Goal: Check status

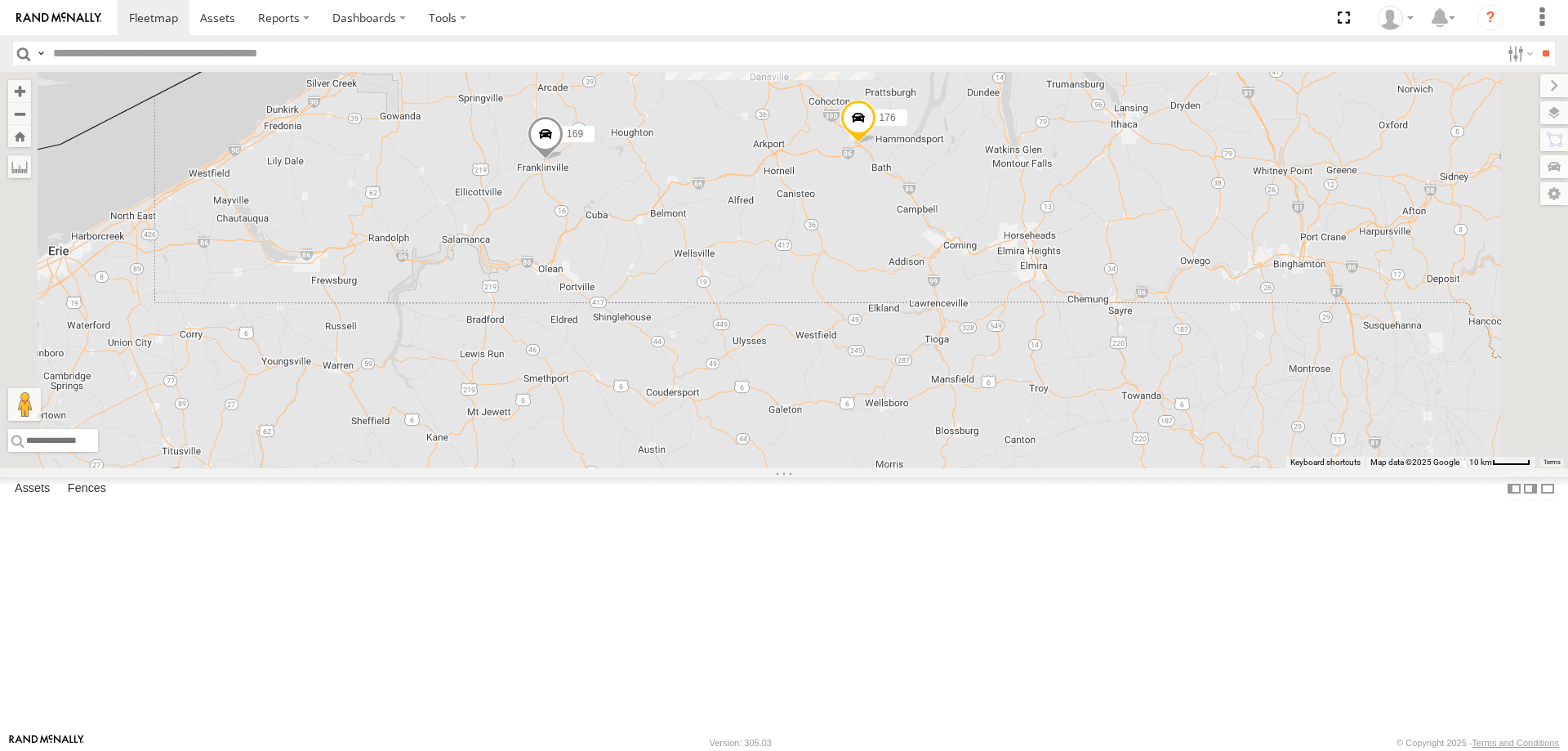
drag, startPoint x: 971, startPoint y: 203, endPoint x: 994, endPoint y: 367, distance: 165.6
click at [979, 247] on div "211 192 176 190 600453 214 169 9 174" at bounding box center [784, 270] width 1568 height 396
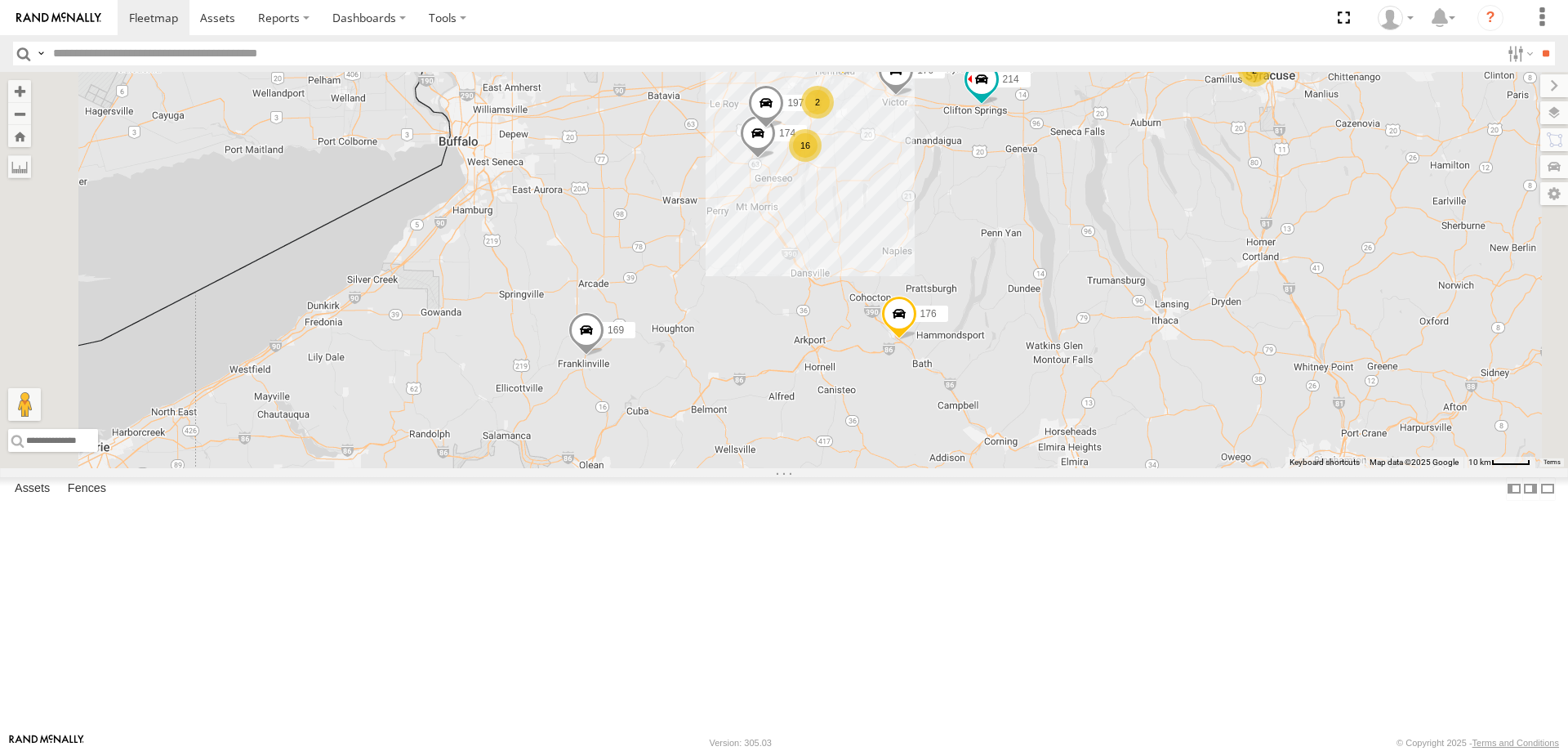
drag, startPoint x: 982, startPoint y: 318, endPoint x: 1018, endPoint y: 454, distance: 140.7
click at [1018, 454] on div "211 192 176 190 600453 214 169 16 174 2 2 215 7 2 193 195 197 170 180" at bounding box center [784, 270] width 1568 height 396
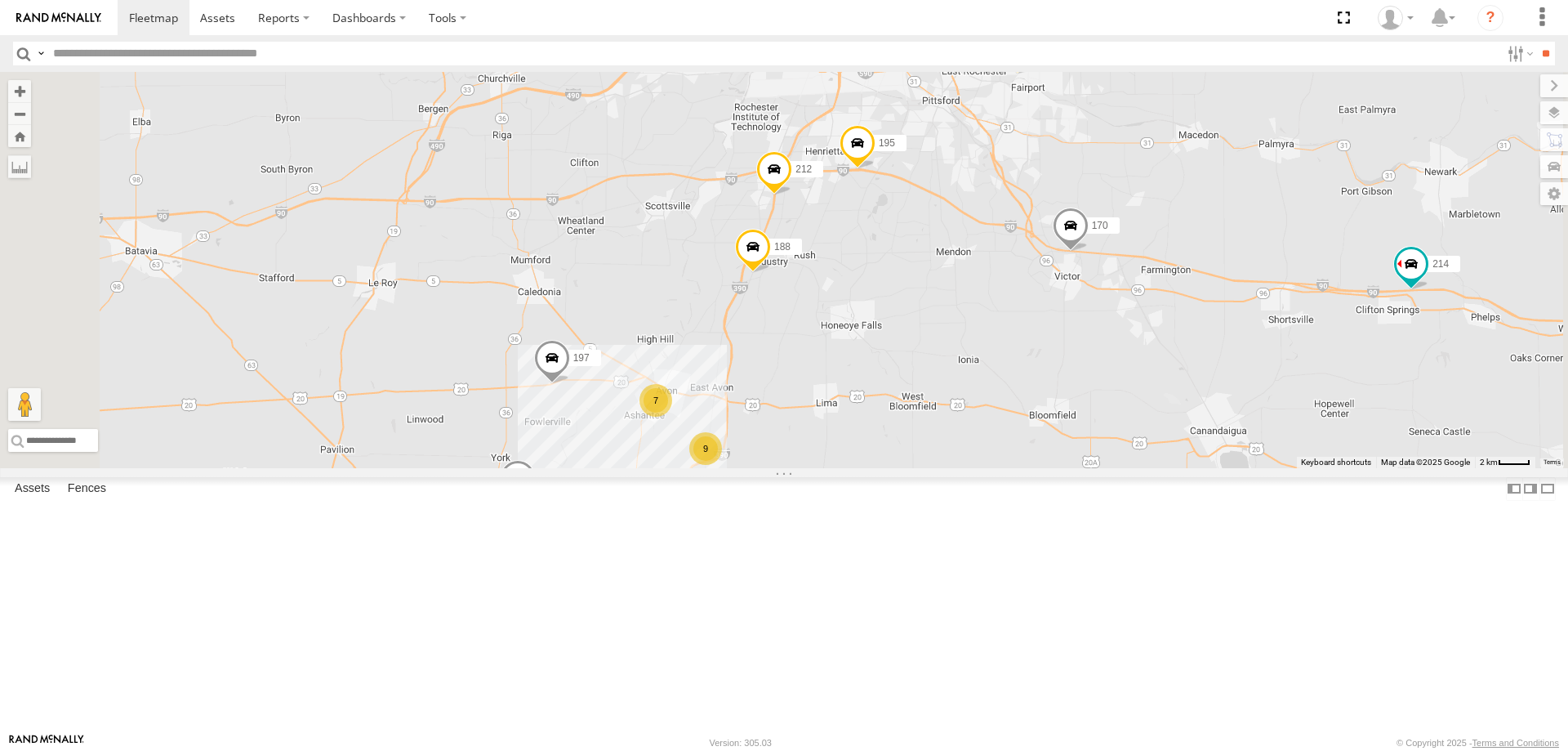
drag, startPoint x: 960, startPoint y: 306, endPoint x: 984, endPoint y: 408, distance: 104.8
click at [984, 408] on div "211 192 176 190 600453 214 169 174 215 193 195 197 170 180 188 9 212 7 182" at bounding box center [784, 270] width 1568 height 396
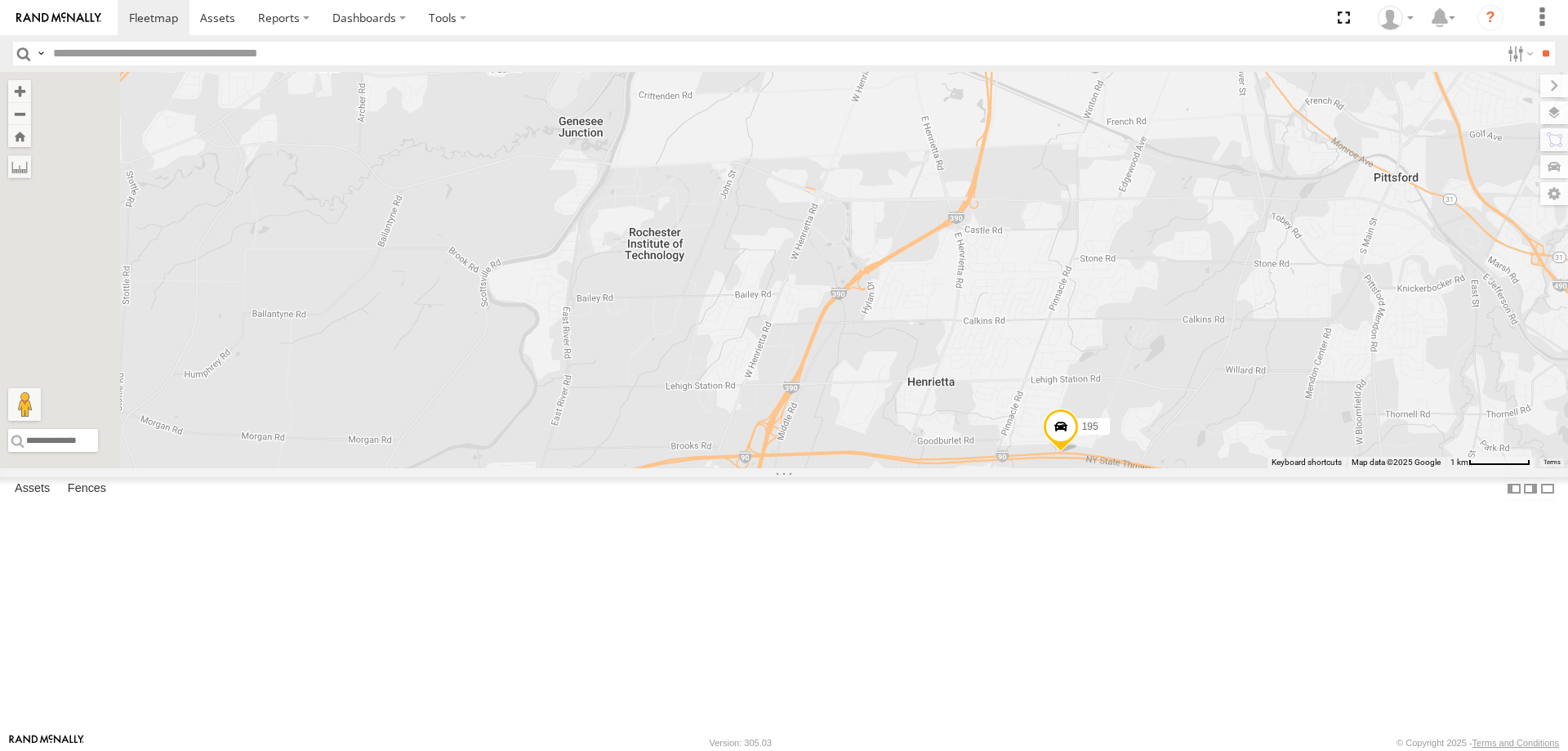
drag, startPoint x: 993, startPoint y: 241, endPoint x: 1024, endPoint y: 472, distance: 233.1
click at [1024, 468] on div "211 192 176 190 600453 214 169 174 215 193 195 197 170 180 188 212 182" at bounding box center [784, 270] width 1568 height 396
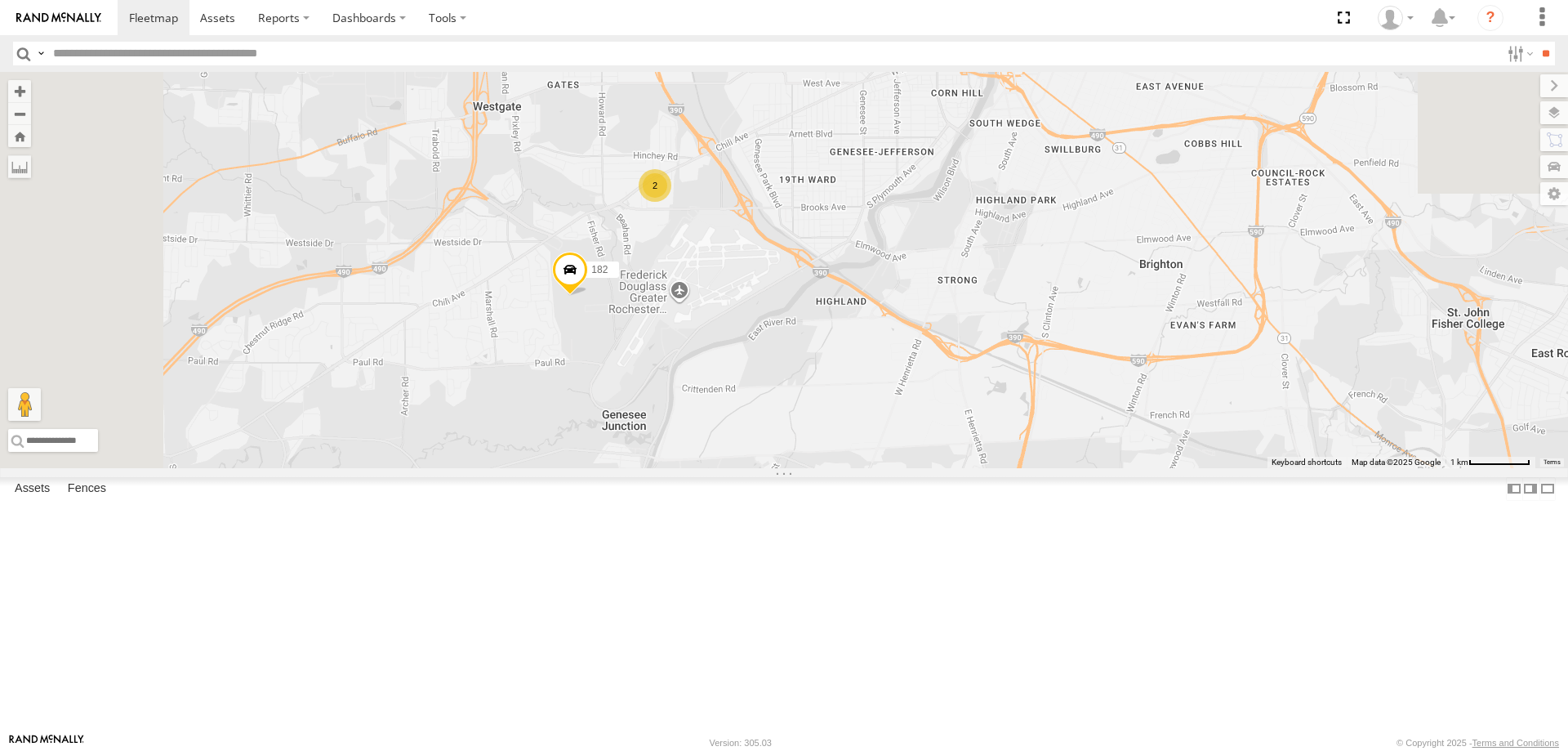
drag, startPoint x: 831, startPoint y: 364, endPoint x: 881, endPoint y: 437, distance: 88.5
click at [879, 434] on div "211 192 176 190 600453 214 169 174 215 193 195 197 170 180 188 212 182 2" at bounding box center [784, 270] width 1568 height 396
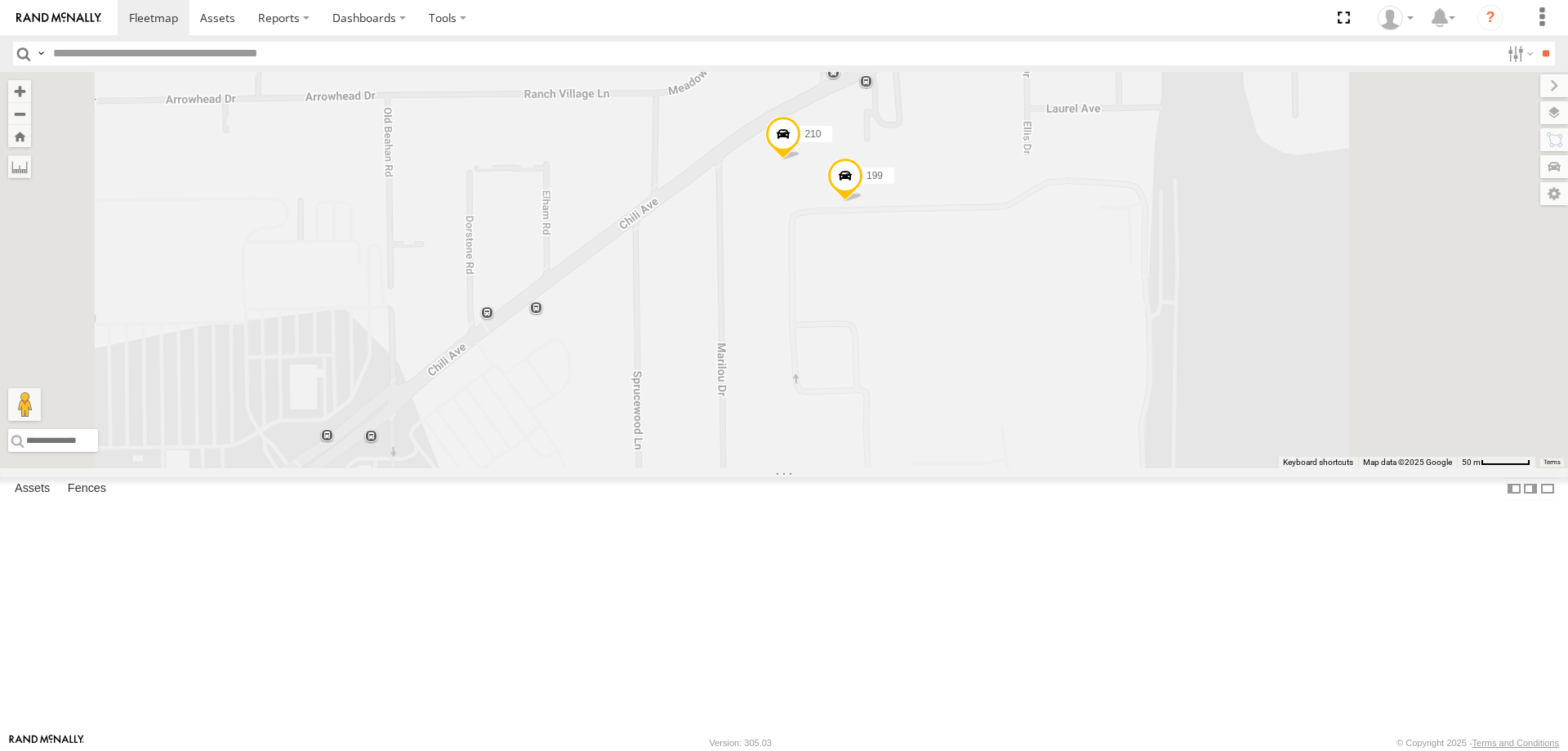
drag, startPoint x: 1053, startPoint y: 280, endPoint x: 986, endPoint y: 449, distance: 181.8
click at [986, 449] on div "211 192 176 190 600453 214 169 174 215 193 195 197 170 180 188 212 182 199 210" at bounding box center [784, 270] width 1568 height 396
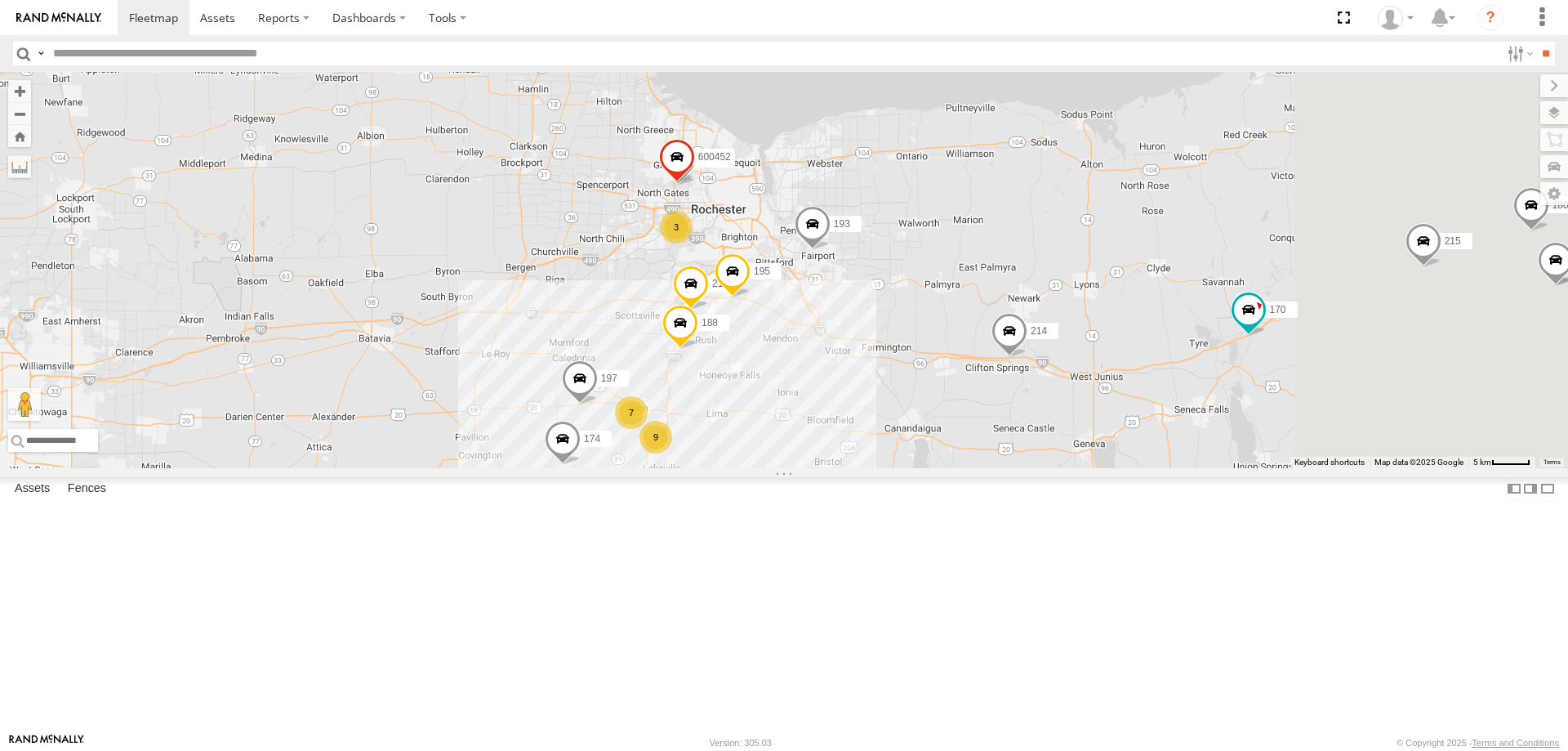
drag, startPoint x: 1168, startPoint y: 160, endPoint x: 709, endPoint y: 509, distance: 576.6
click at [716, 468] on div "600457 211 188 158 192 215 212 600450 174 177 181 212 191 600459 184 193 200 18…" at bounding box center [784, 270] width 1568 height 396
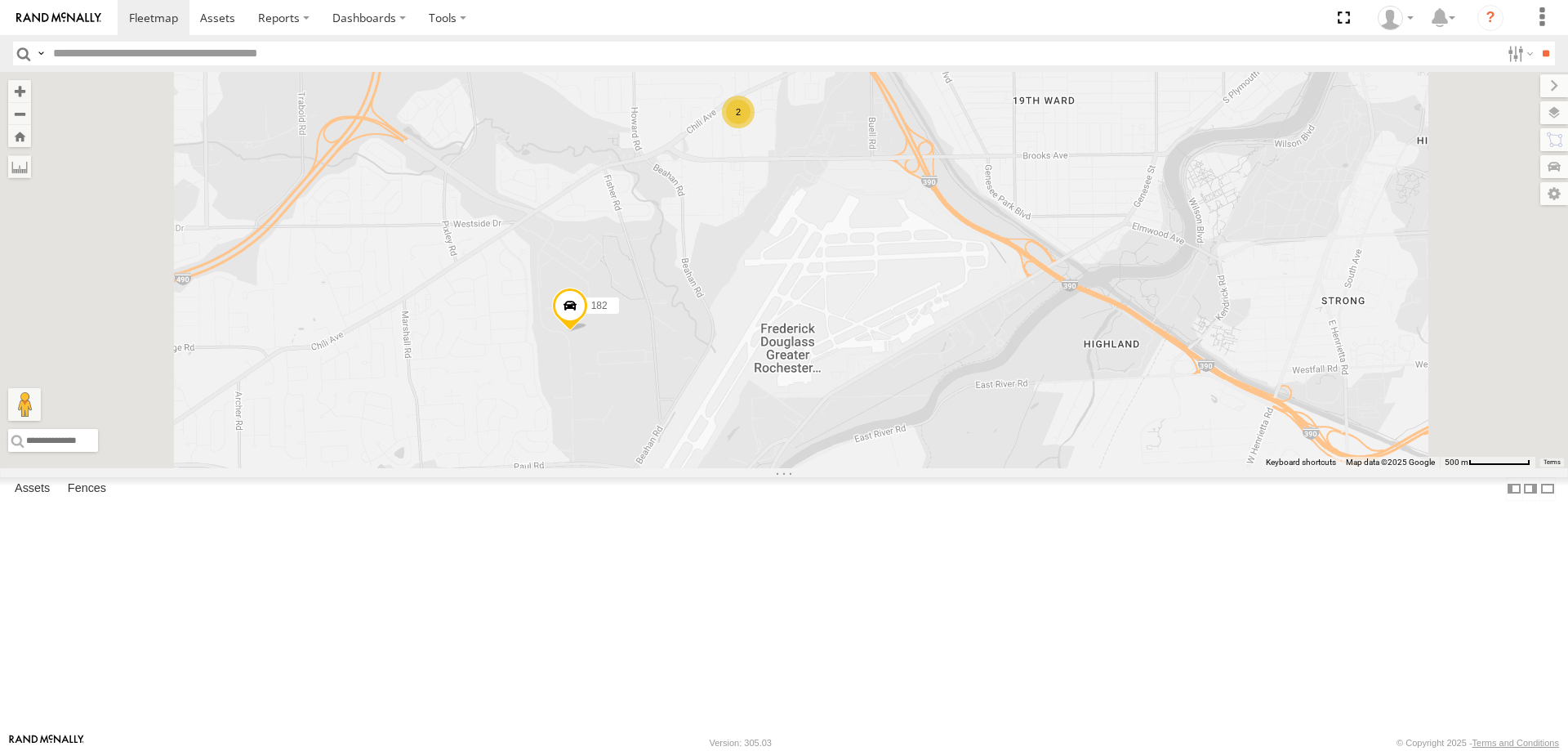
drag, startPoint x: 750, startPoint y: 227, endPoint x: 759, endPoint y: 380, distance: 153.3
click at [759, 378] on div "600457 211 188 158 192 215 212 174 177 181 212 191 600459 184 193 200 183 195 1…" at bounding box center [784, 270] width 1568 height 396
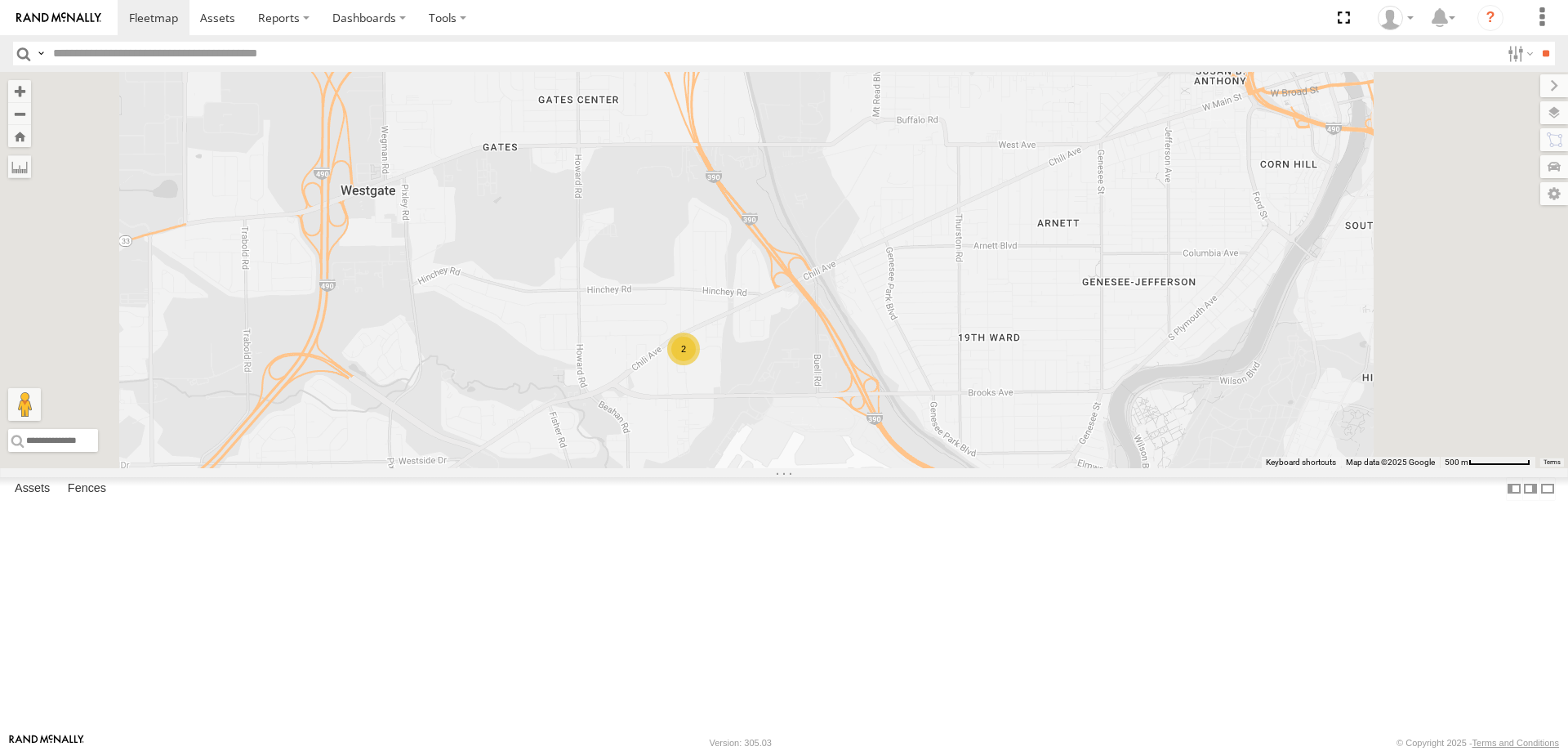
drag, startPoint x: 879, startPoint y: 317, endPoint x: 835, endPoint y: 518, distance: 205.8
click at [835, 468] on div "600457 211 188 158 192 215 212 174 177 181 212 191 600459 184 193 200 183 195 1…" at bounding box center [784, 270] width 1568 height 396
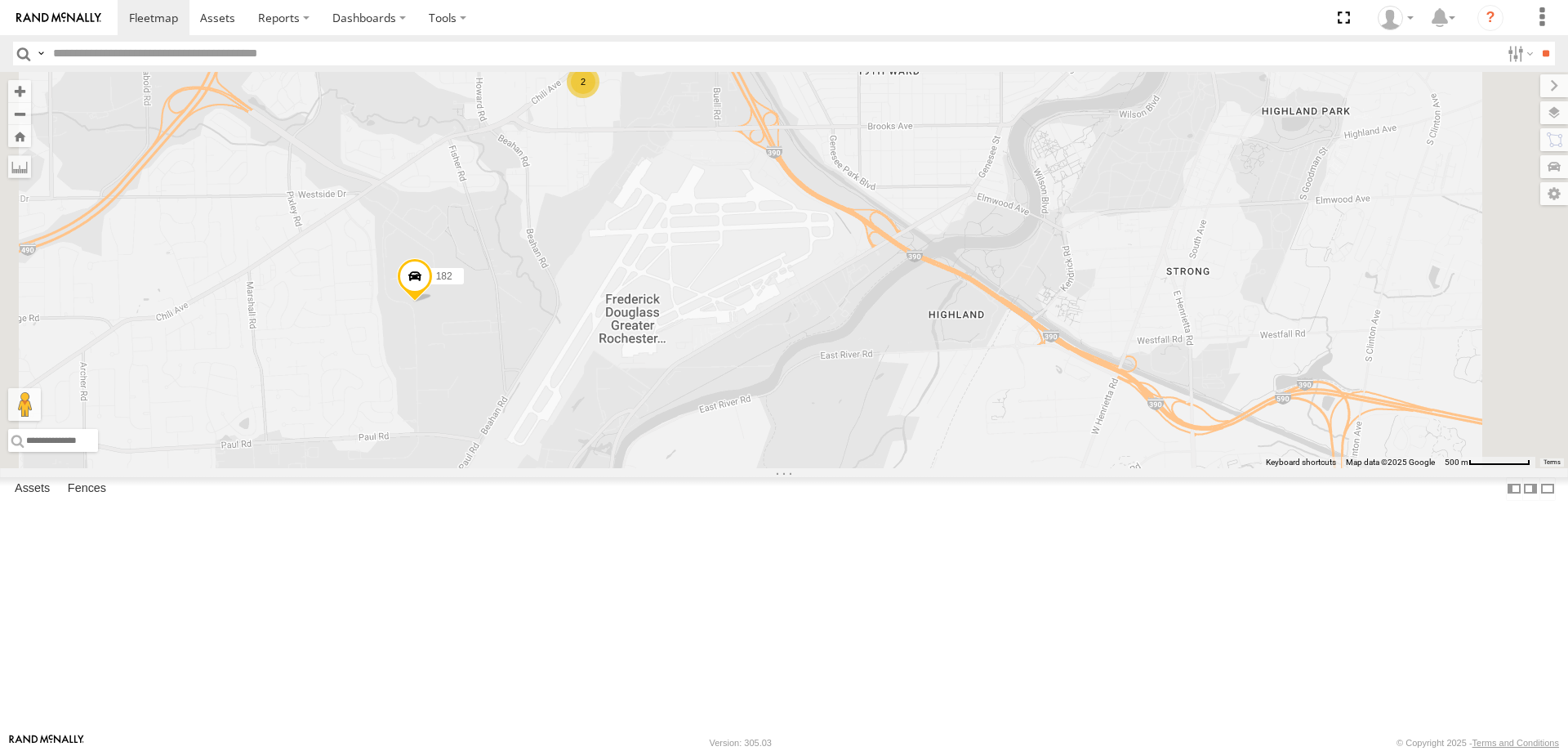
drag, startPoint x: 919, startPoint y: 583, endPoint x: 829, endPoint y: 372, distance: 229.4
click at [830, 371] on div "600457 211 188 158 192 215 212 174 177 181 212 191 600459 184 193 200 183 195 1…" at bounding box center [784, 270] width 1568 height 396
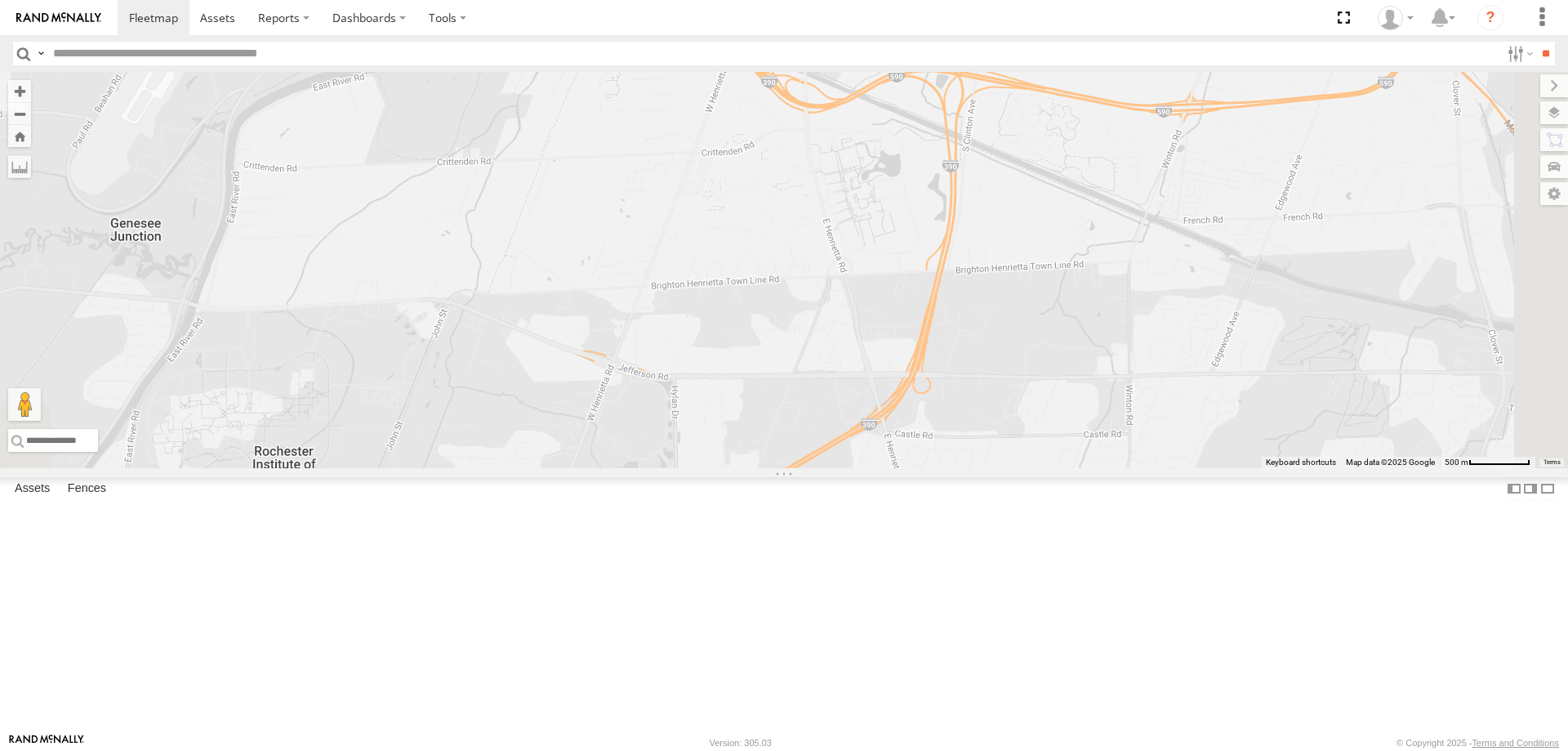
drag, startPoint x: 1321, startPoint y: 574, endPoint x: 1187, endPoint y: 505, distance: 150.7
click at [1187, 468] on div "600457 211 188 158 192 215 212 174 177 181 212 191 600459 184 193 200 183 195 1…" at bounding box center [784, 270] width 1568 height 396
